Goal: Transaction & Acquisition: Purchase product/service

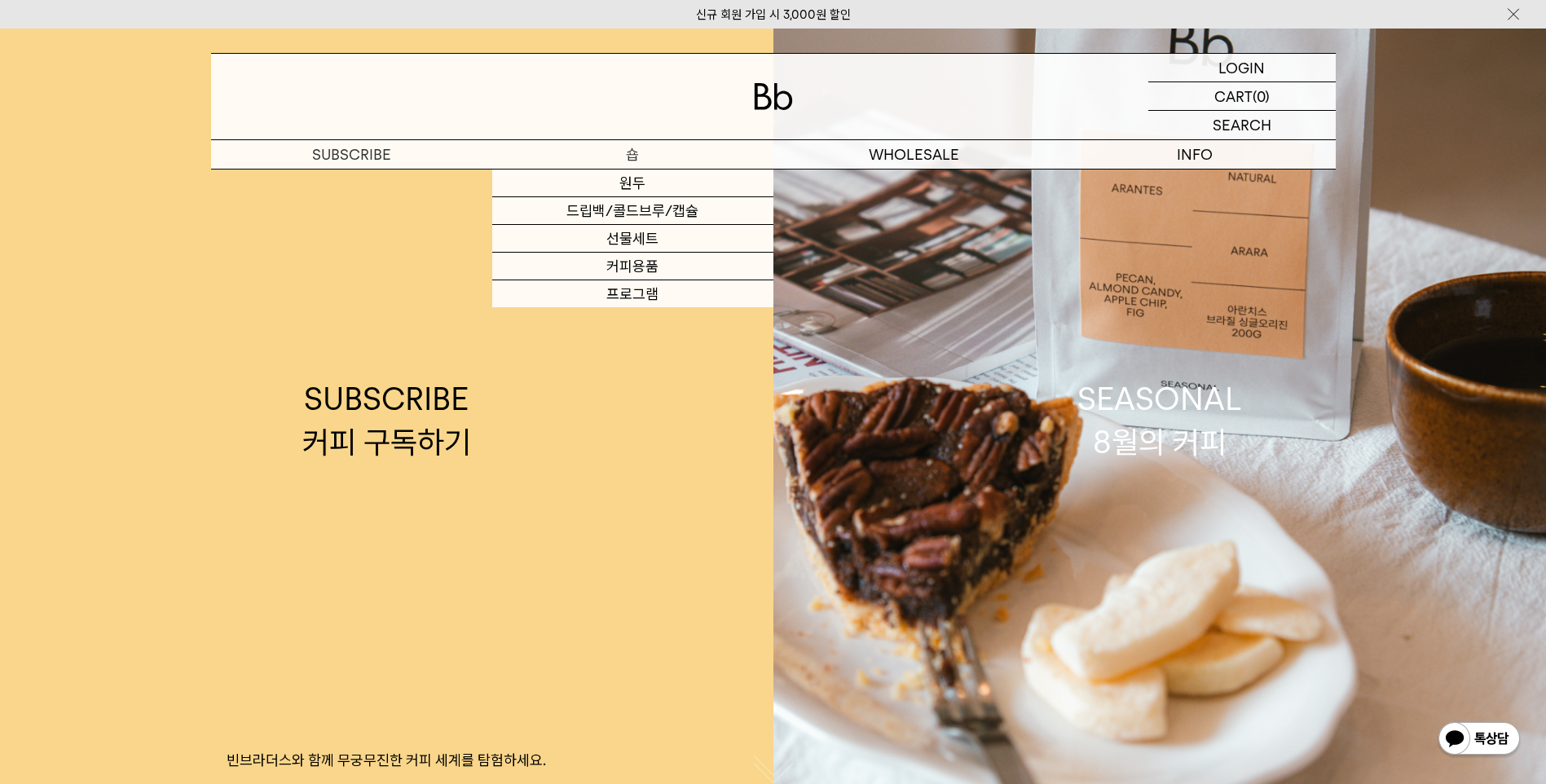
click at [624, 154] on p "숍" at bounding box center [633, 154] width 282 height 29
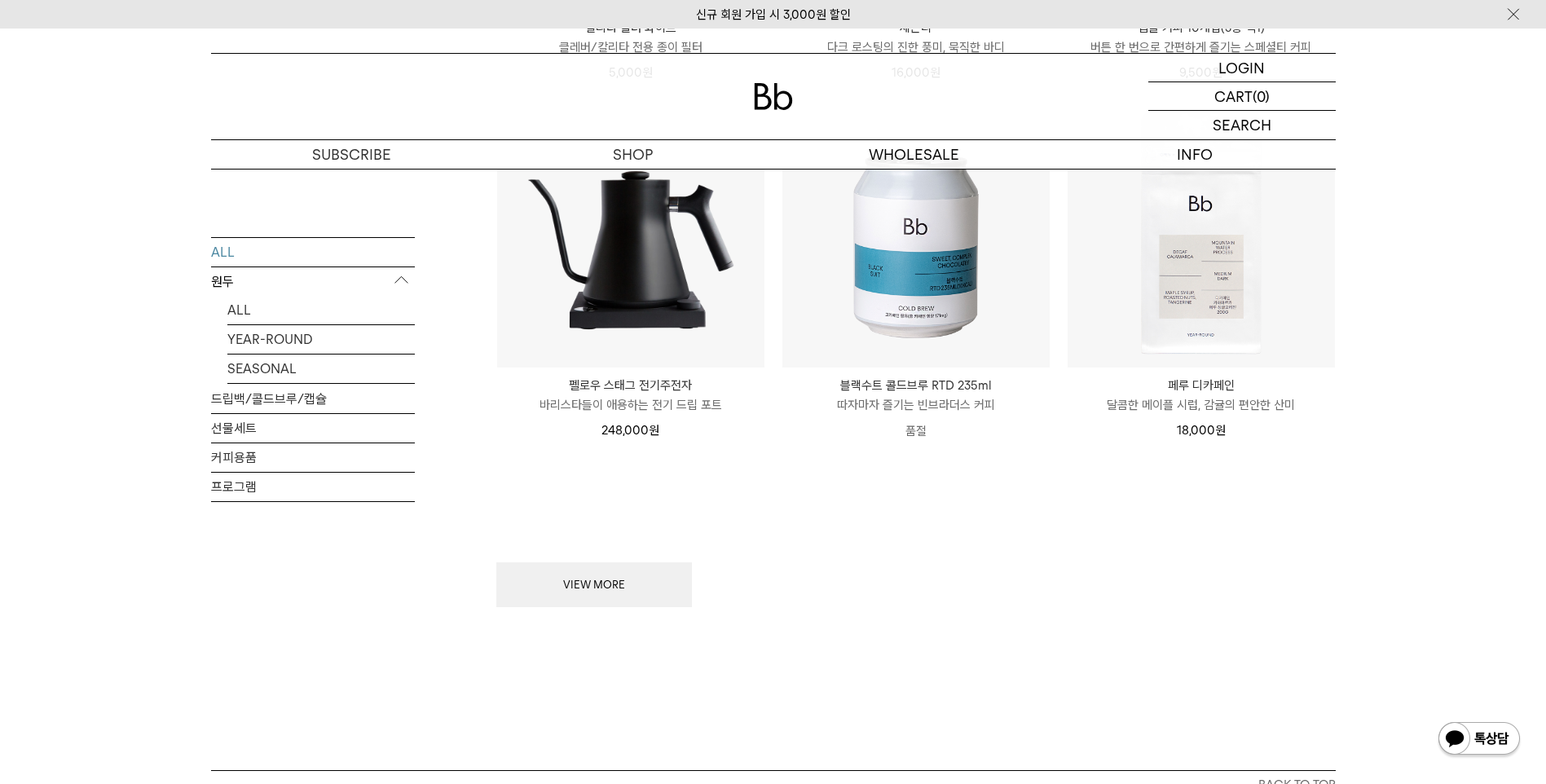
scroll to position [2046, 0]
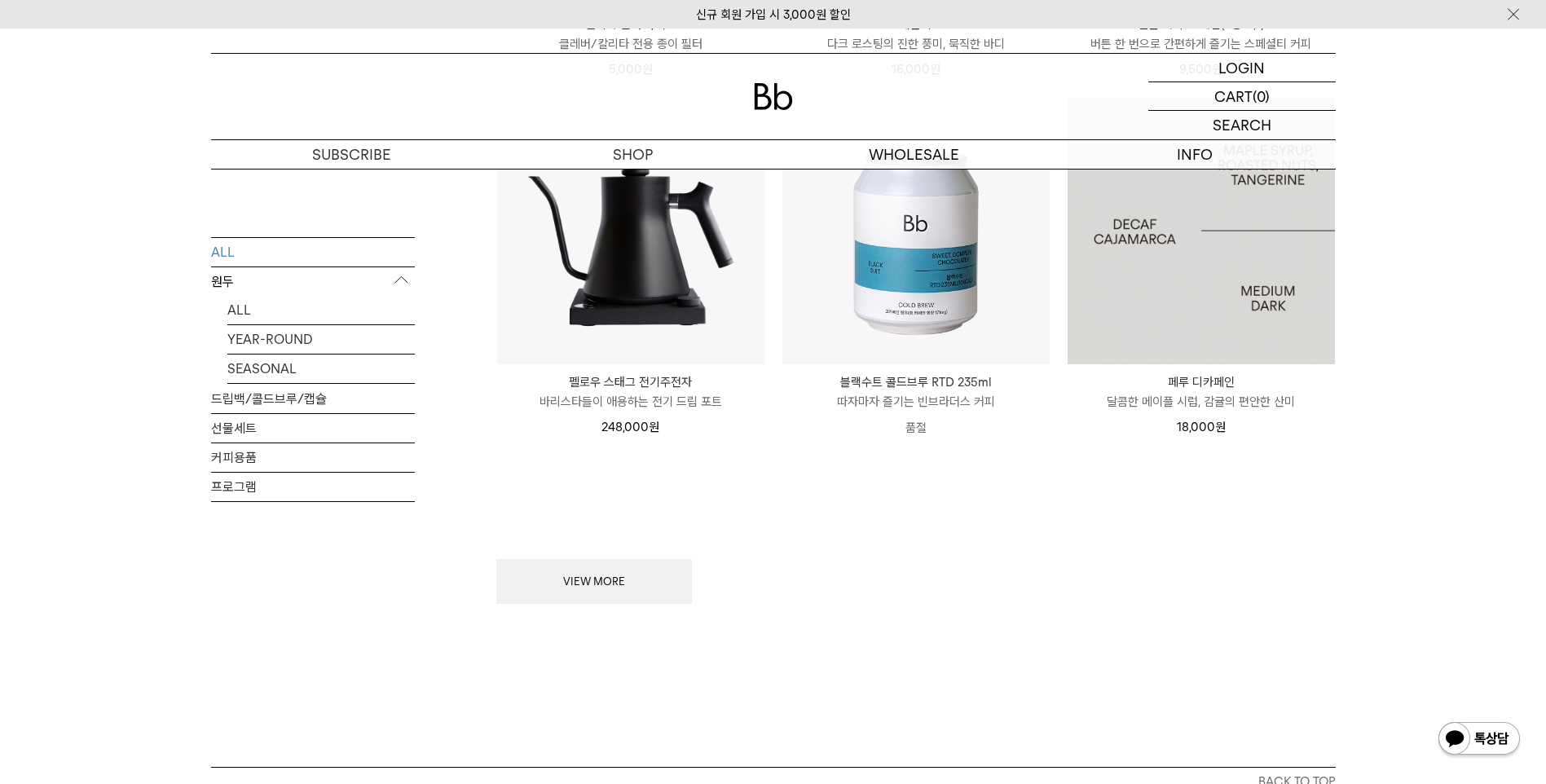
click at [1207, 285] on img at bounding box center [1201, 230] width 268 height 268
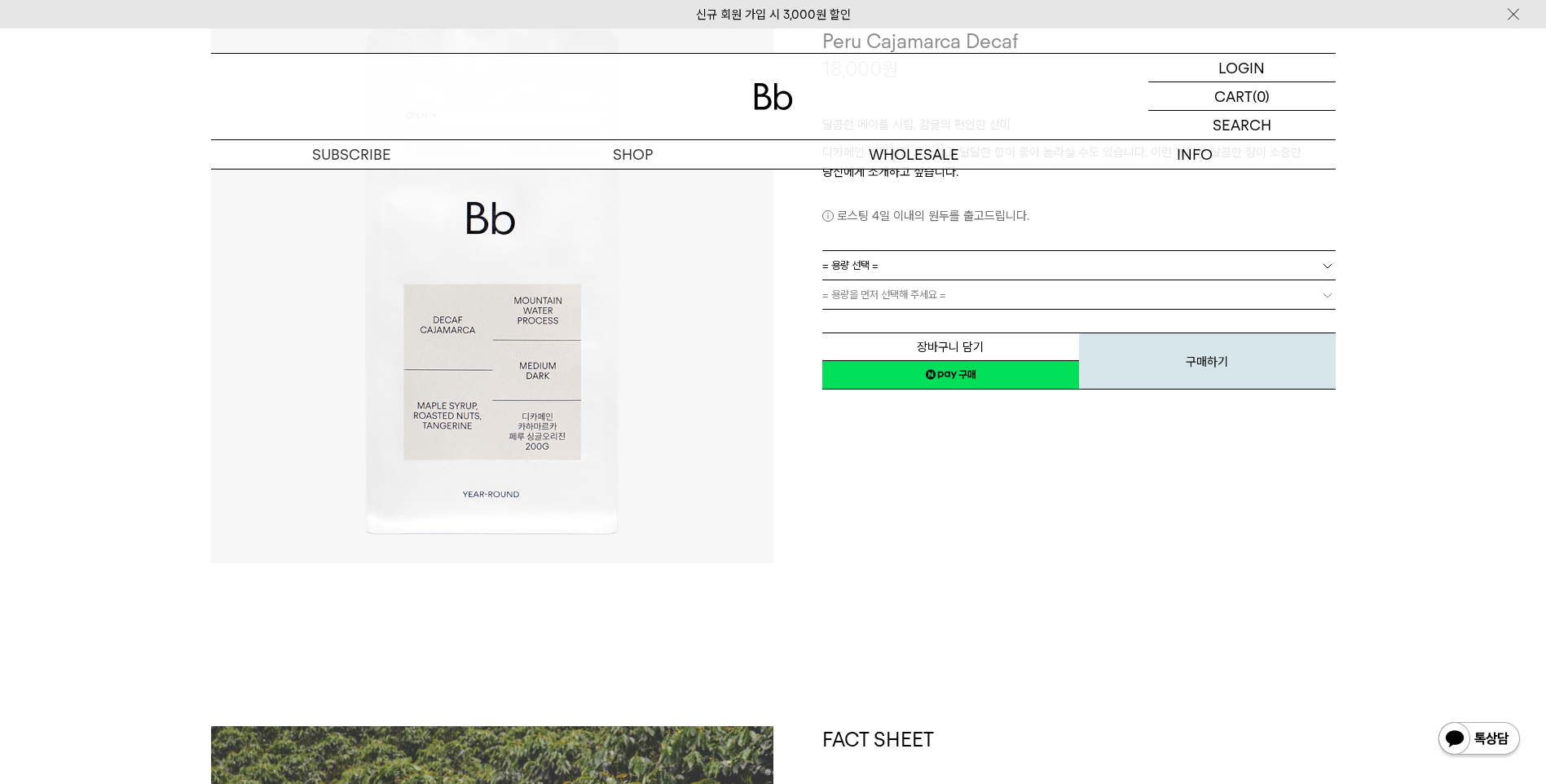
scroll to position [190, 0]
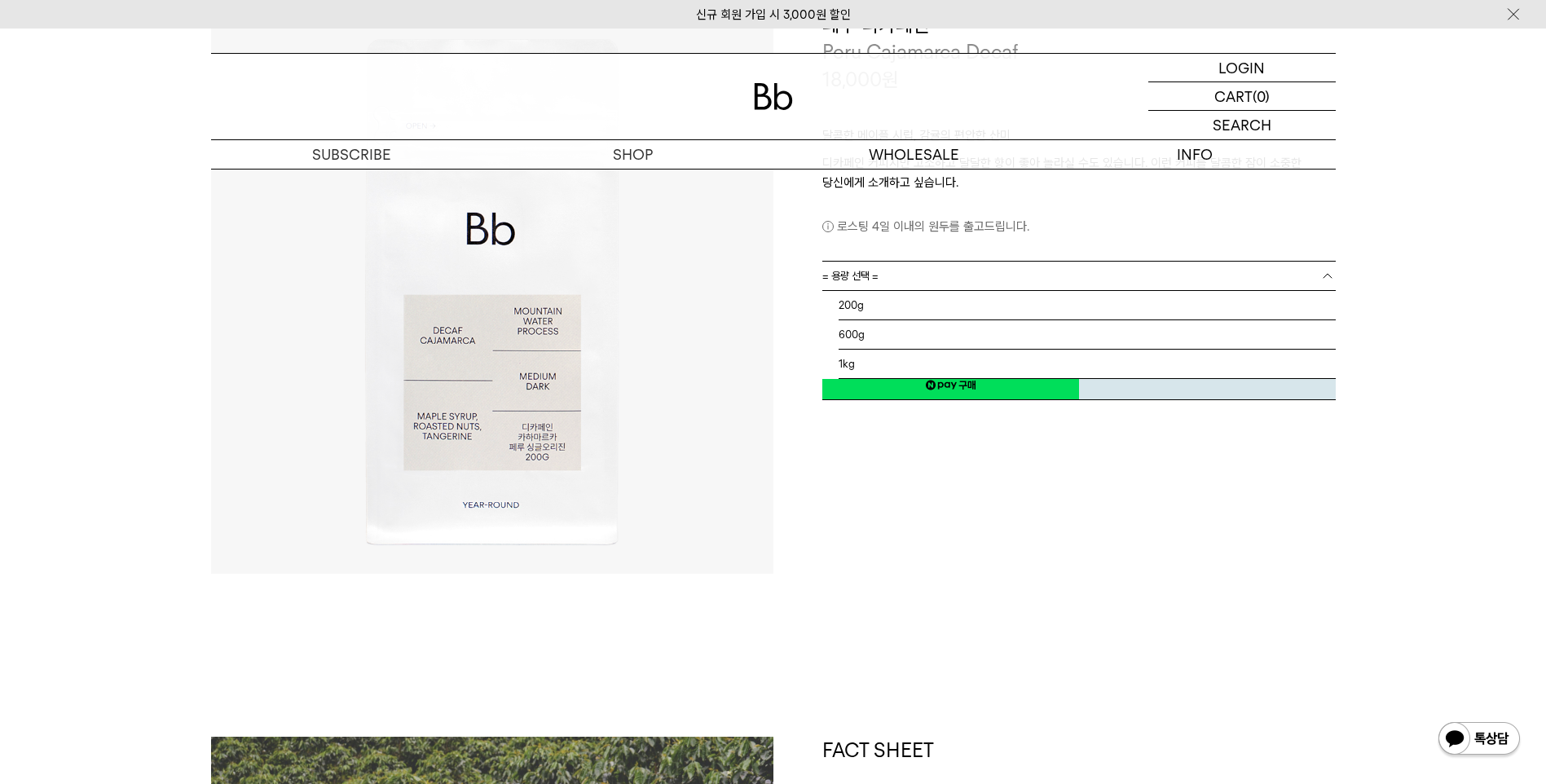
click at [1322, 275] on b at bounding box center [1328, 276] width 17 height 17
click at [1315, 310] on li "200g" at bounding box center [1087, 306] width 497 height 29
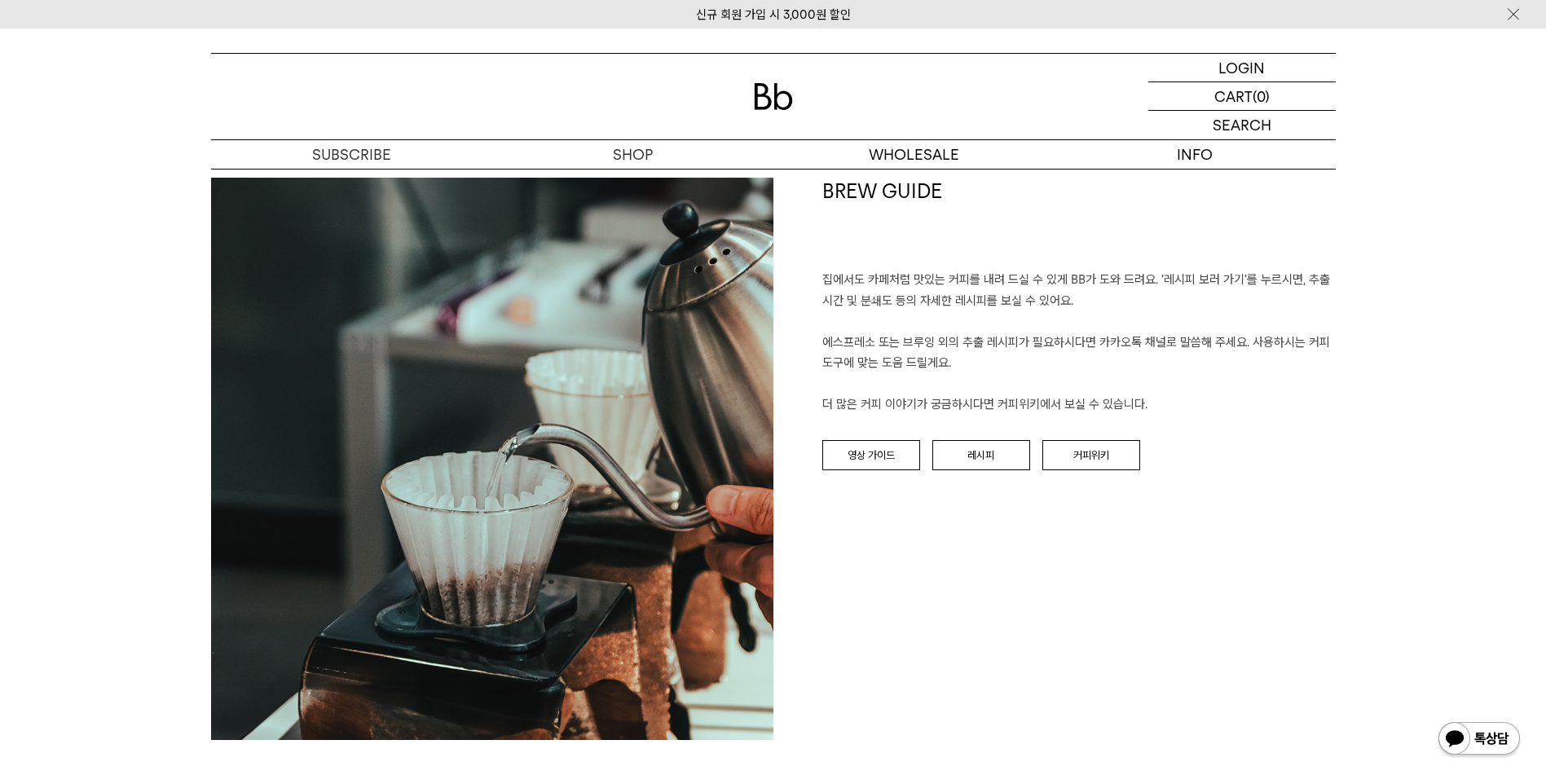
scroll to position [1919, 0]
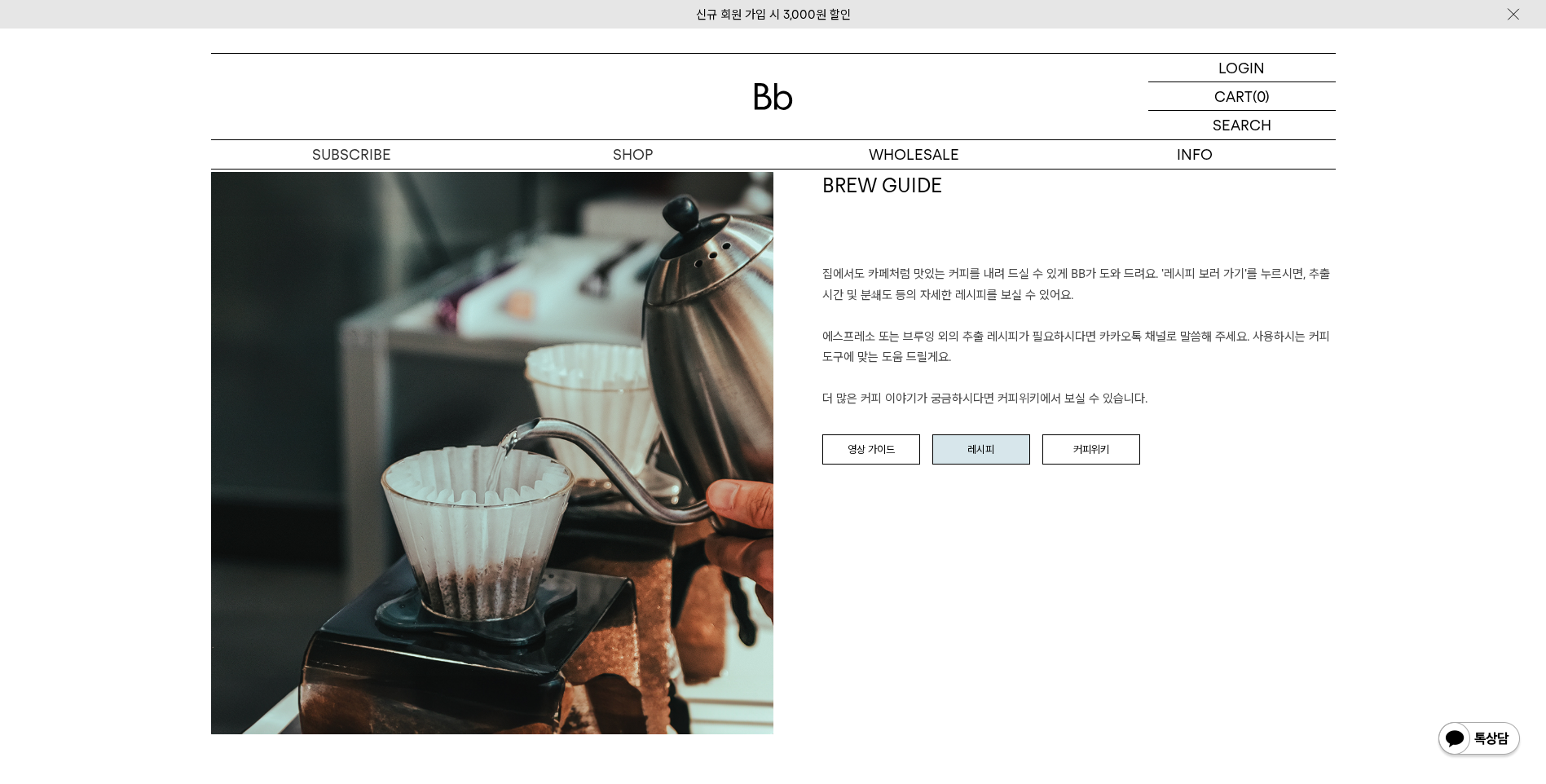
click at [984, 454] on link "레시피" at bounding box center [981, 450] width 98 height 31
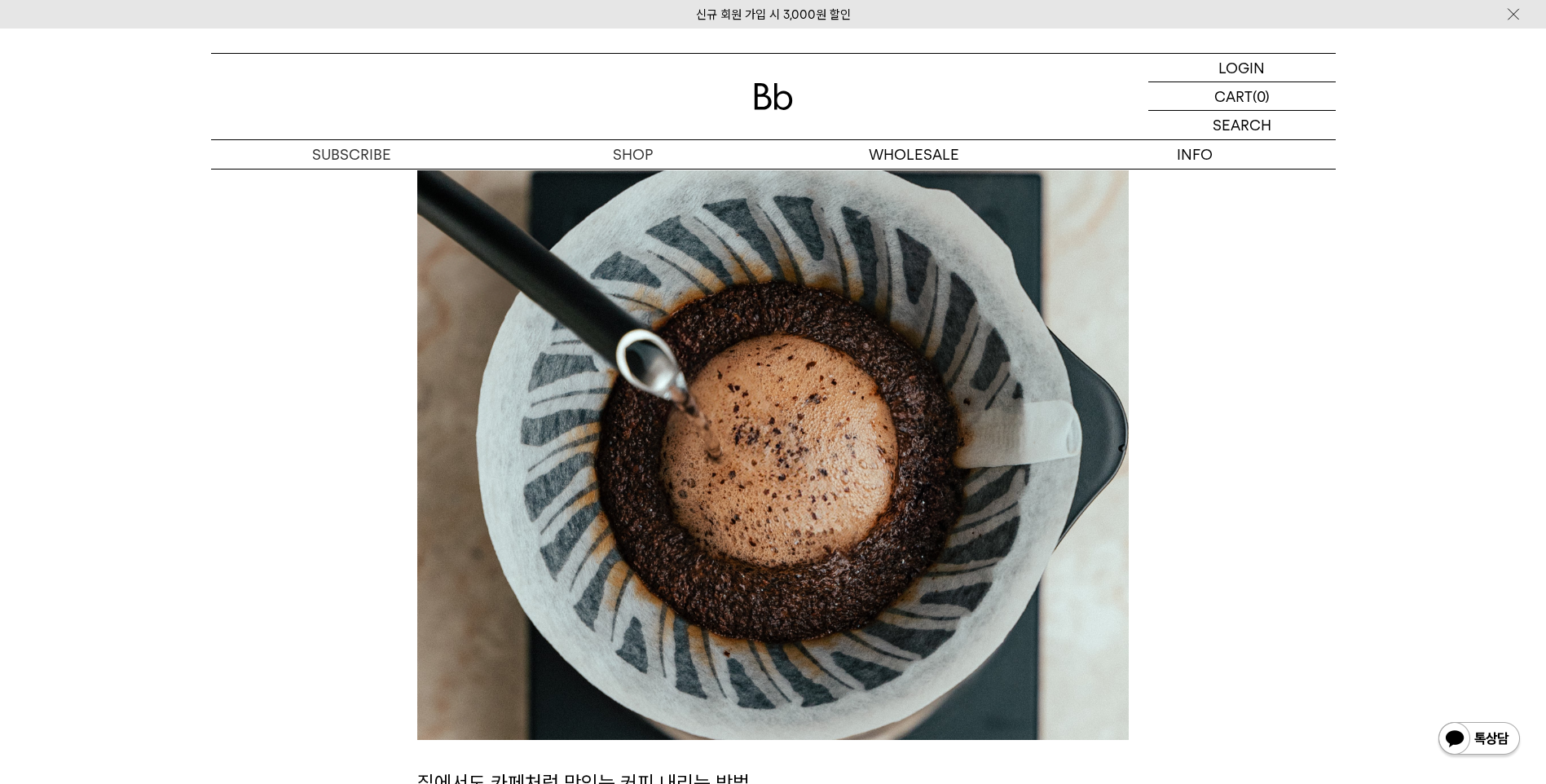
scroll to position [217, 0]
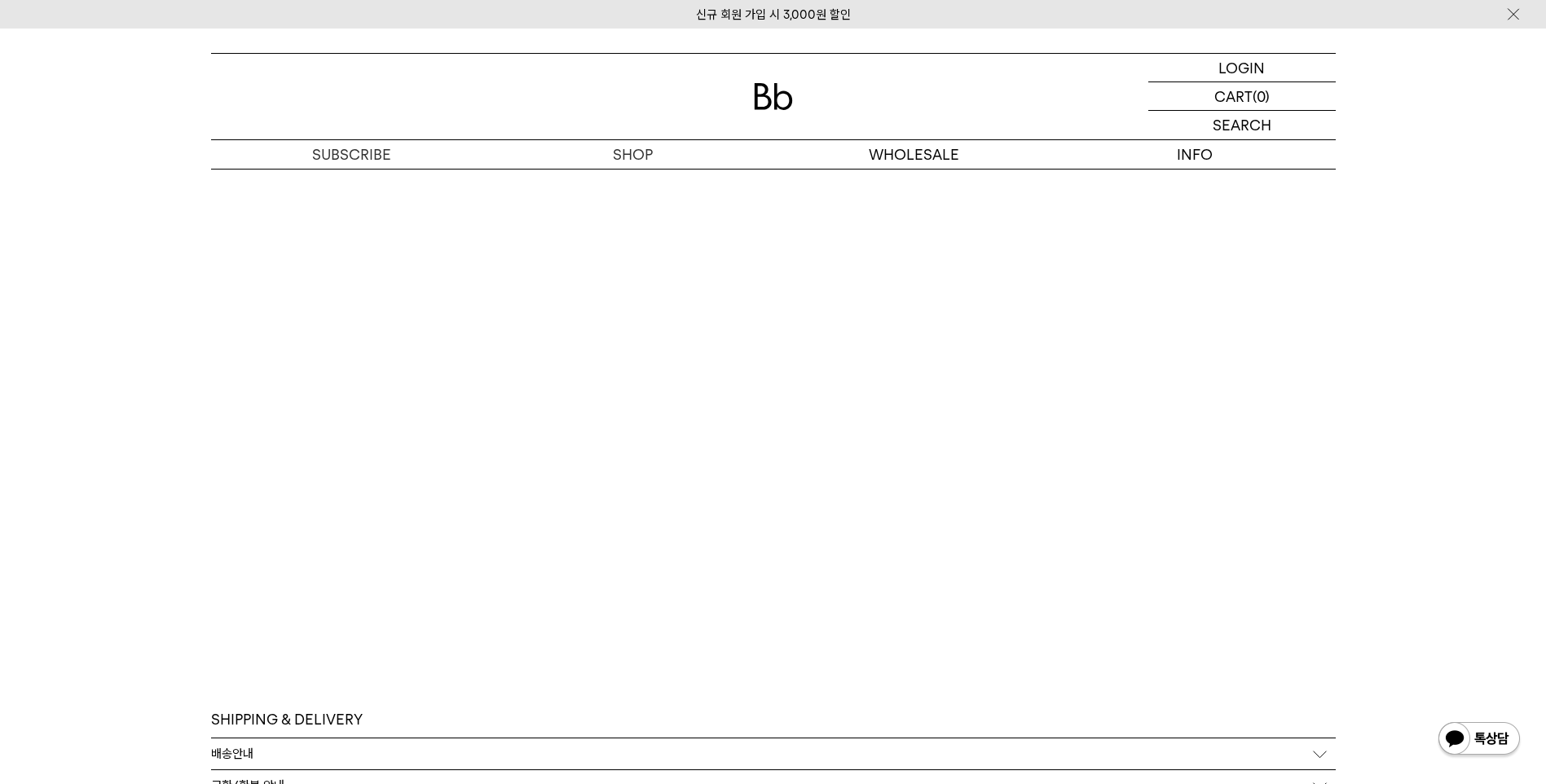
scroll to position [3804, 0]
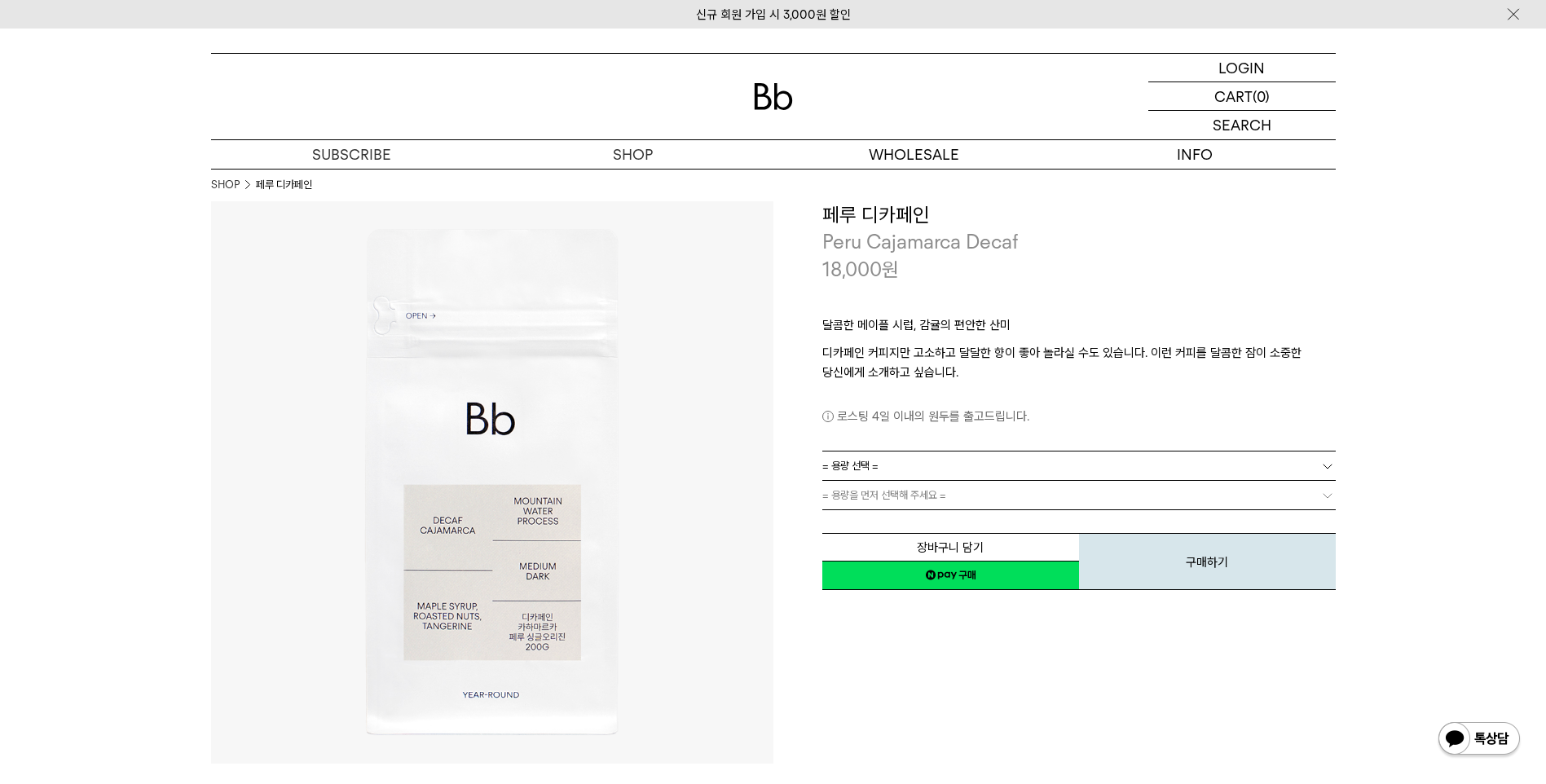
scroll to position [3786, 0]
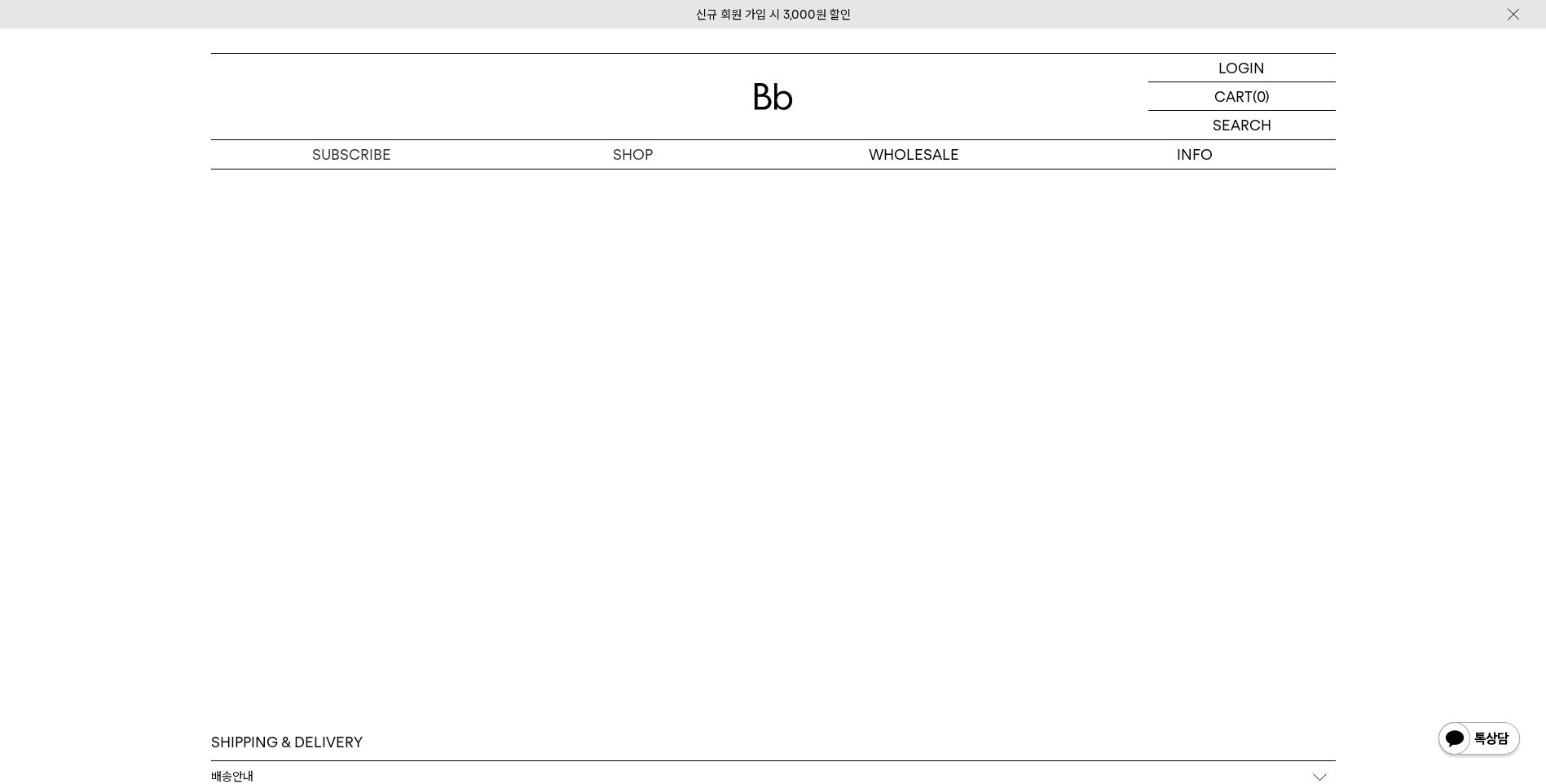
scroll to position [3804, 0]
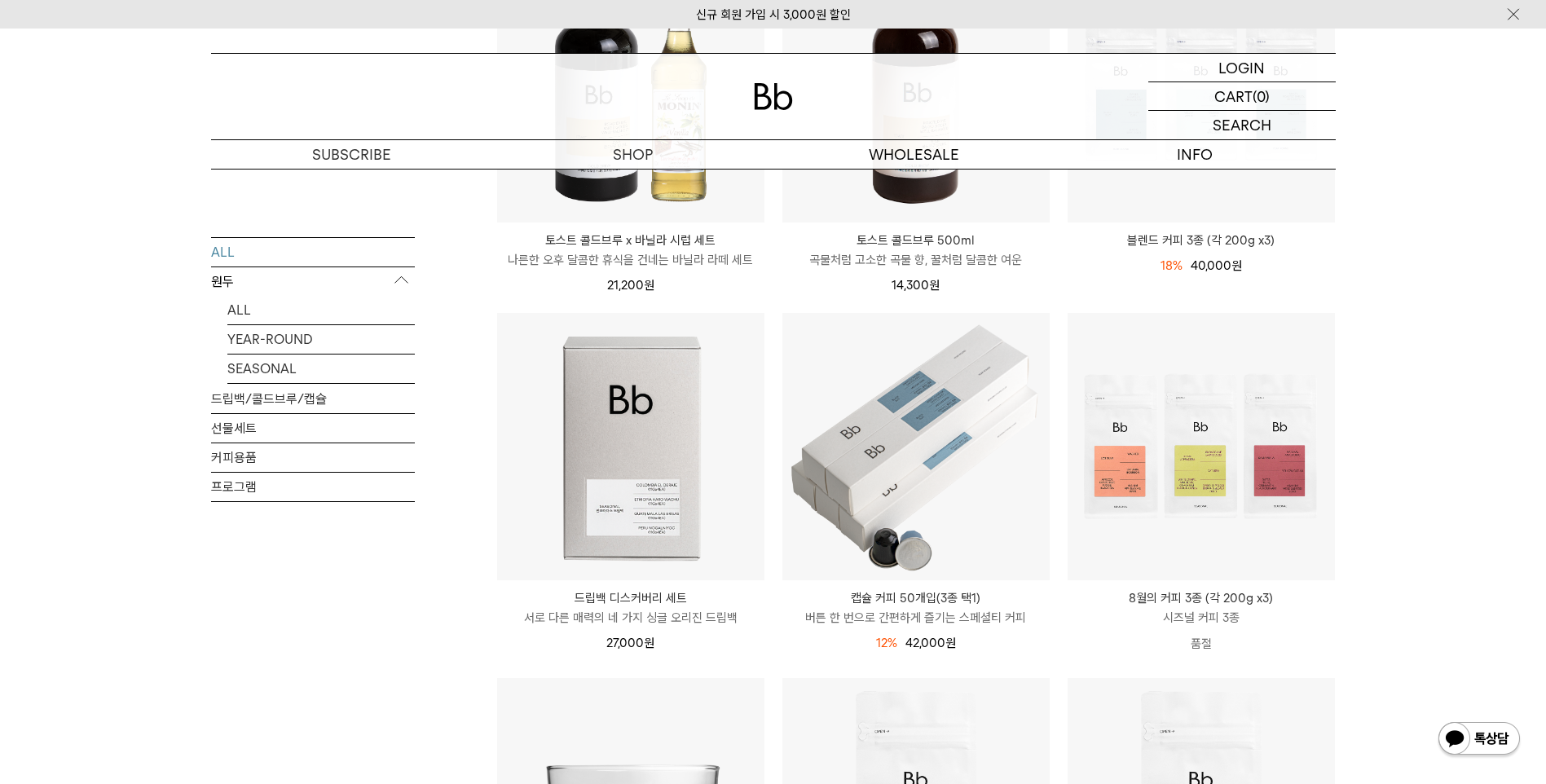
scroll to position [368, 0]
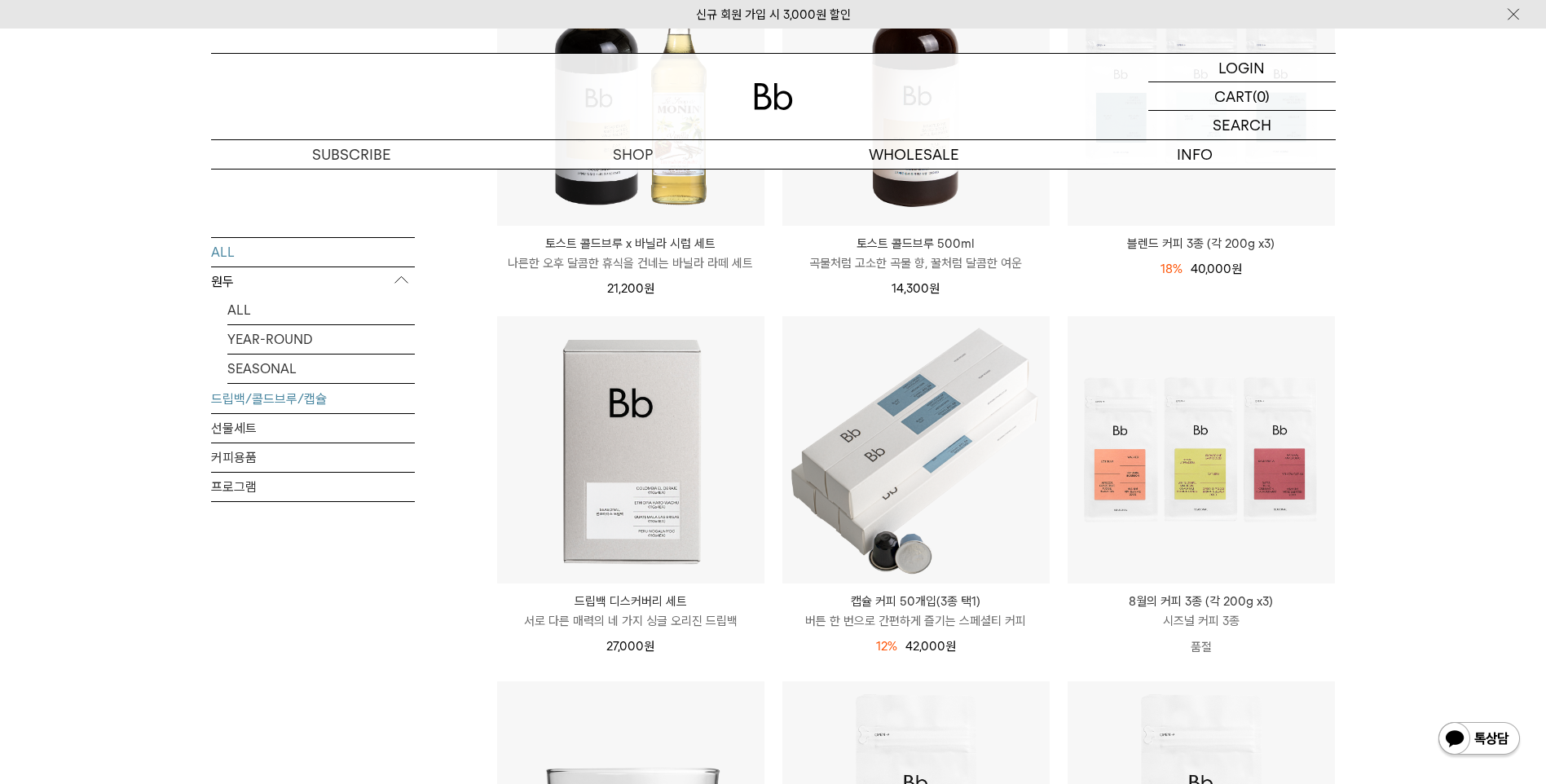
click at [236, 392] on link "드립백/콜드브루/캡슐" at bounding box center [312, 398] width 203 height 29
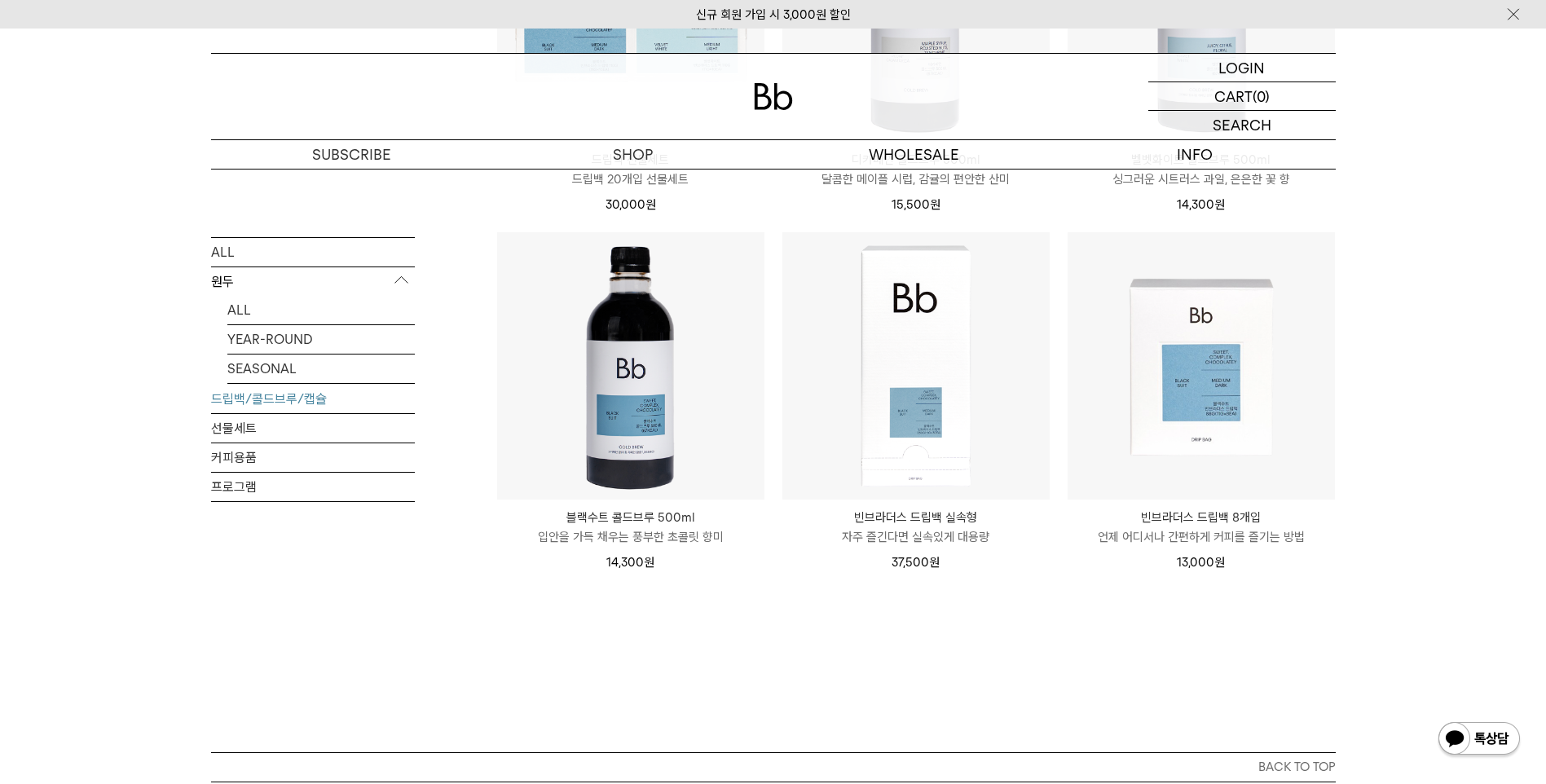
scroll to position [1178, 0]
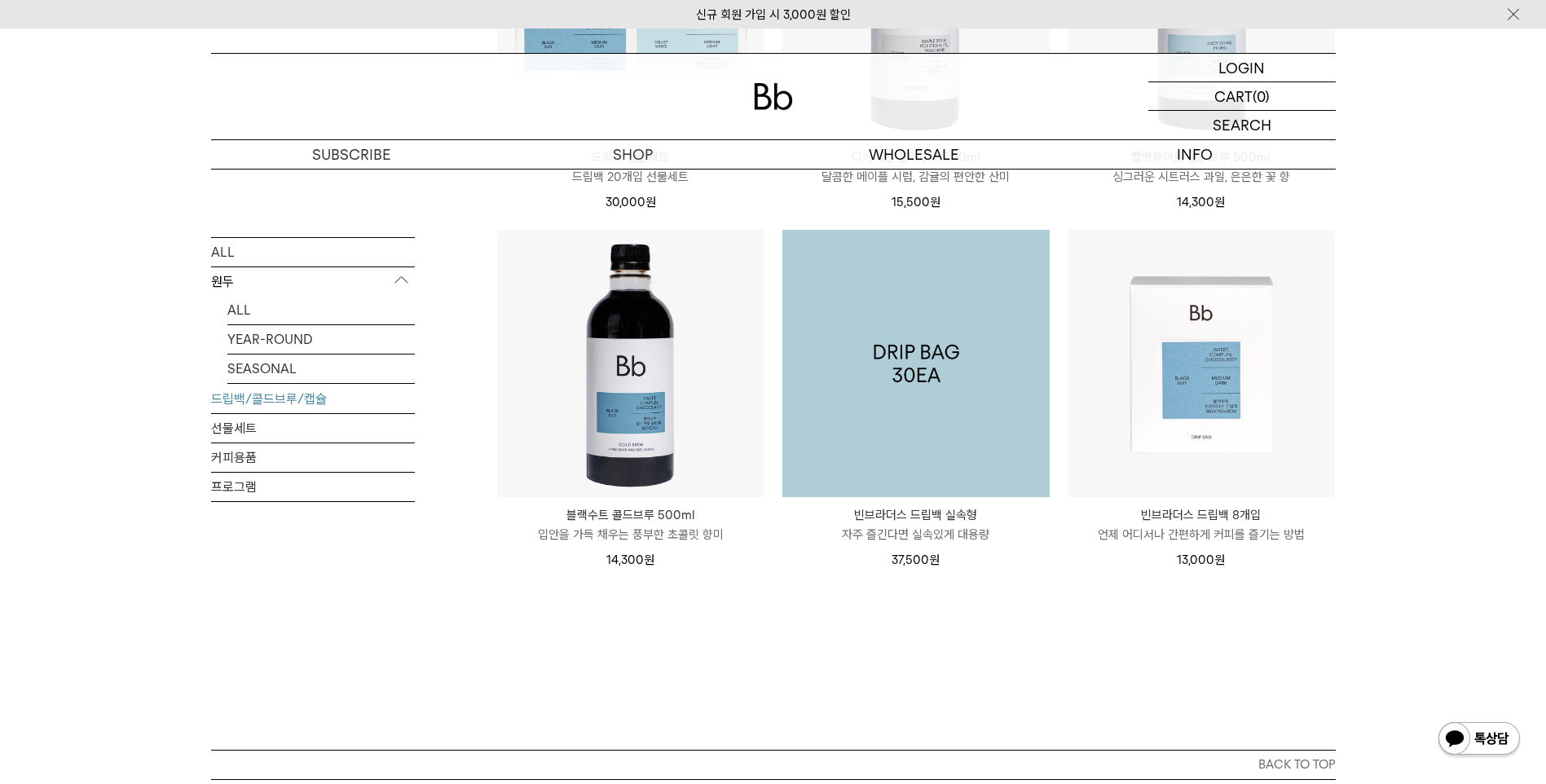
click at [902, 425] on img at bounding box center [916, 363] width 268 height 268
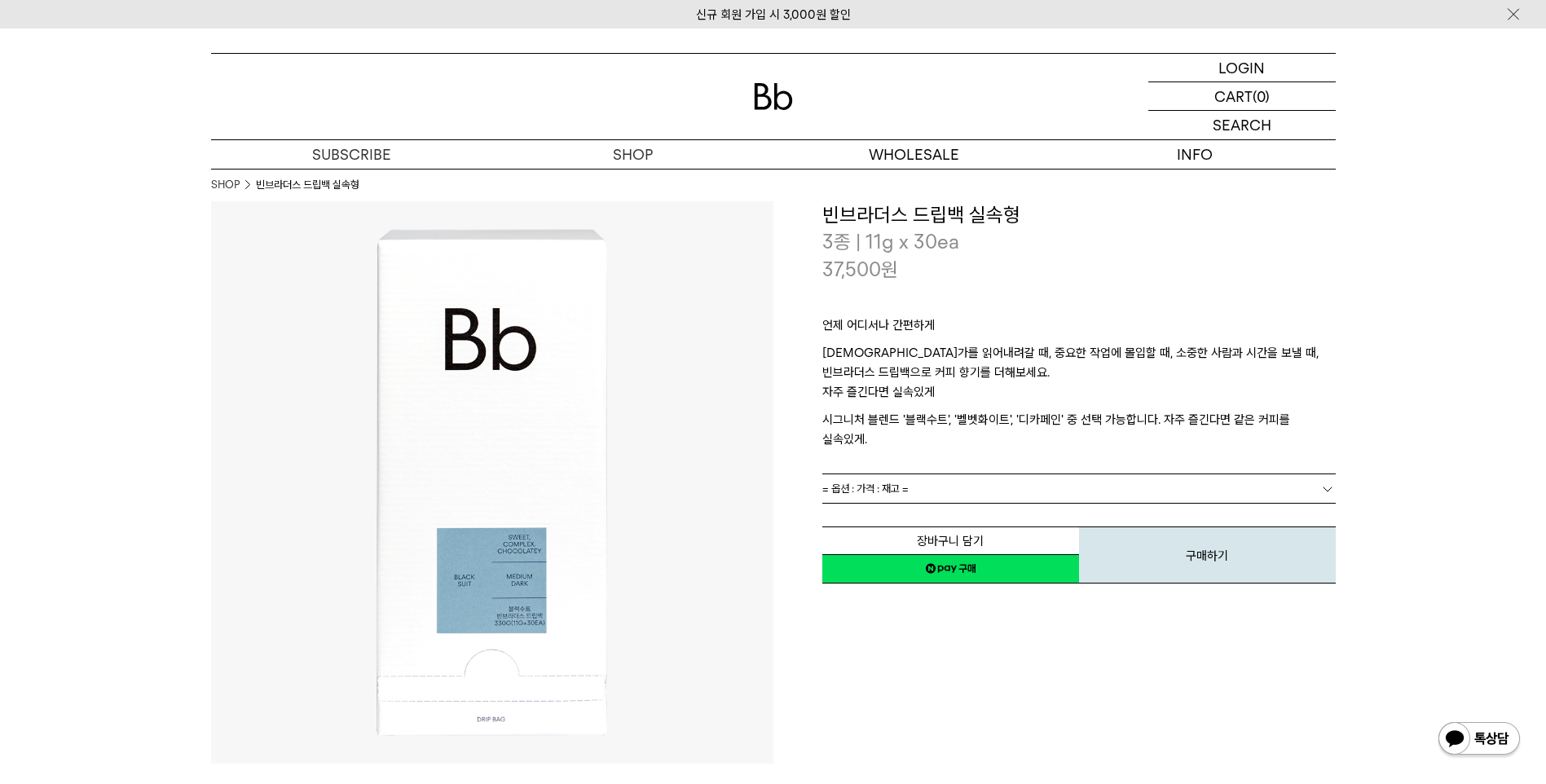
click at [932, 475] on link "= 옵션 : 가격 : 재고 =" at bounding box center [1079, 489] width 513 height 29
